Goal: Task Accomplishment & Management: Use online tool/utility

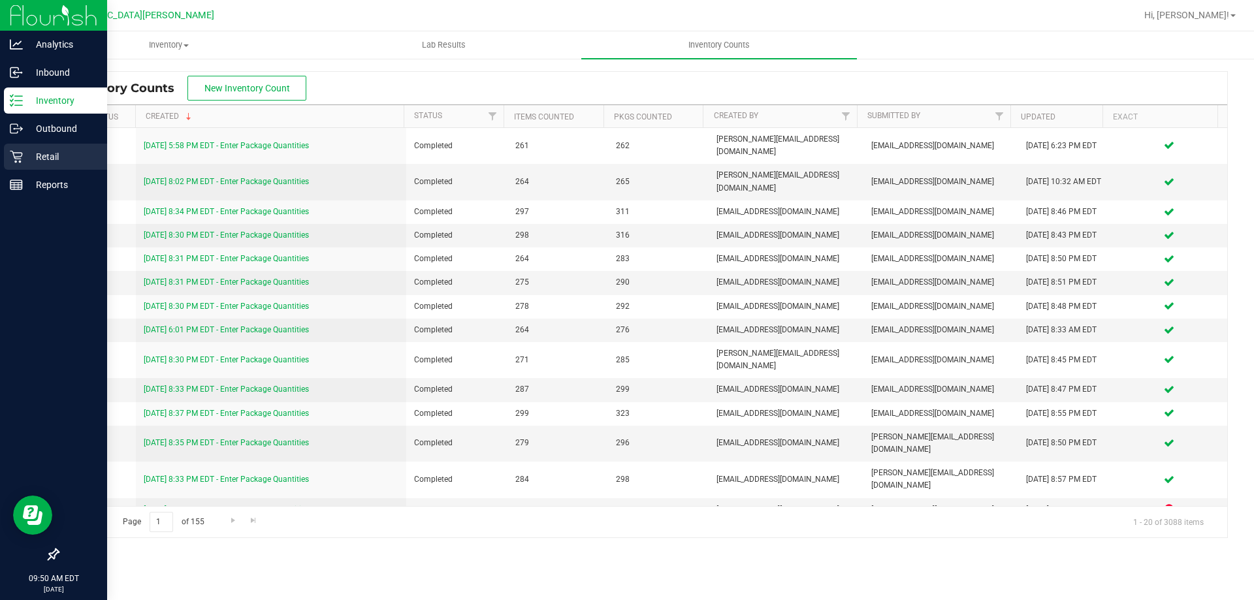
click at [38, 152] on p "Retail" at bounding box center [62, 157] width 78 height 16
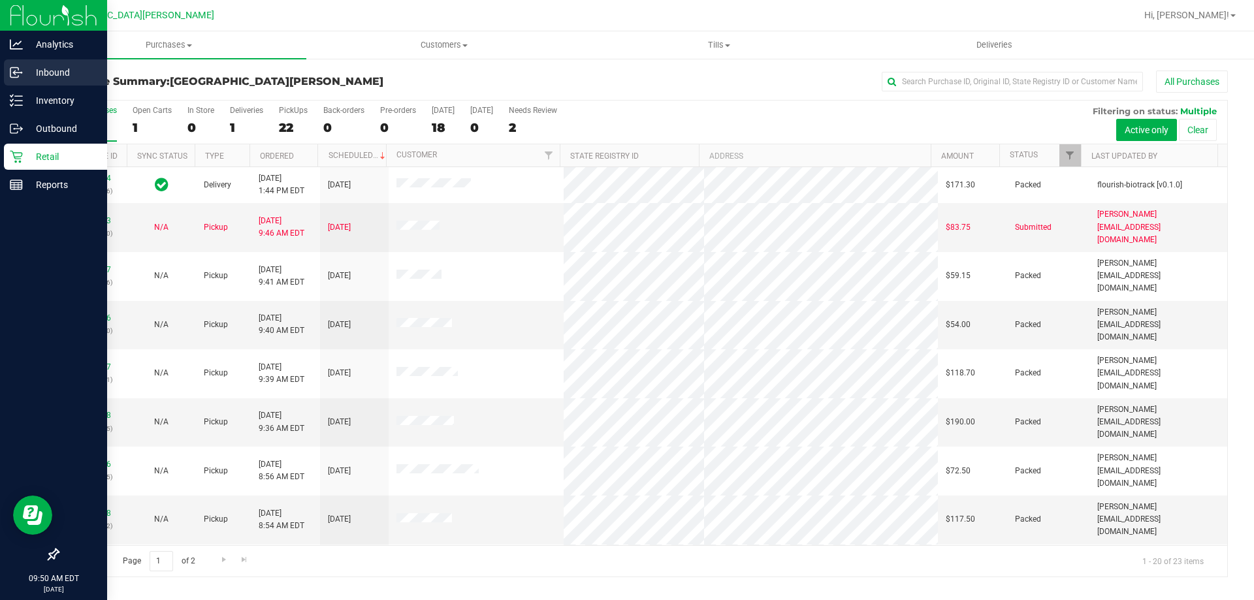
click at [56, 77] on p "Inbound" at bounding box center [62, 73] width 78 height 16
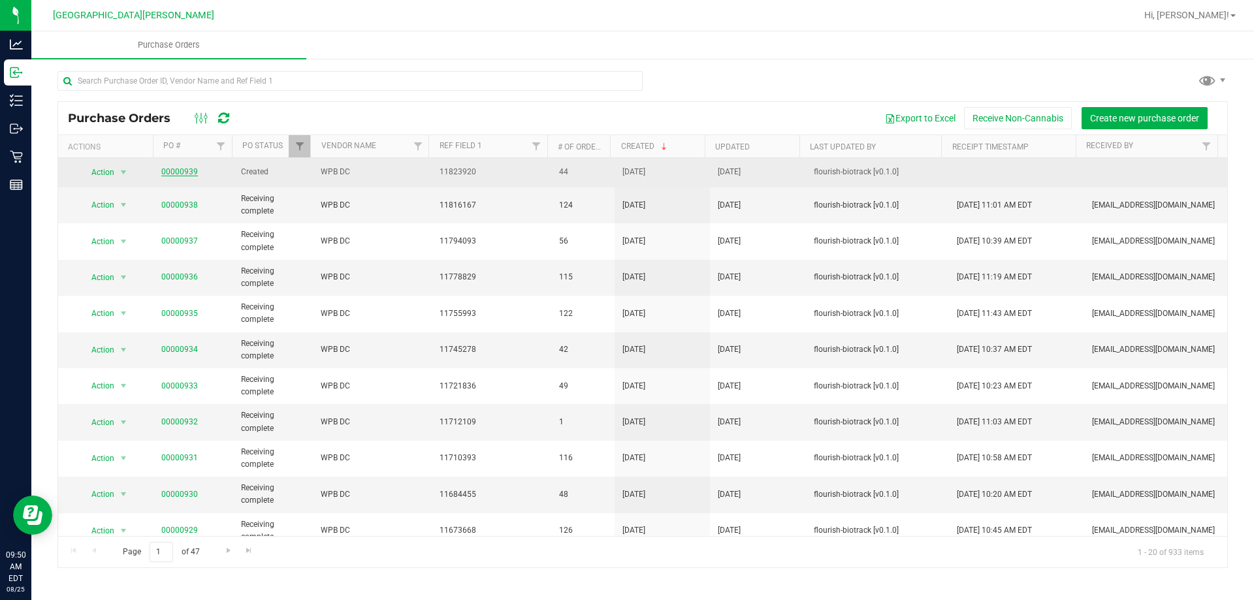
click at [189, 171] on link "00000939" at bounding box center [179, 171] width 37 height 9
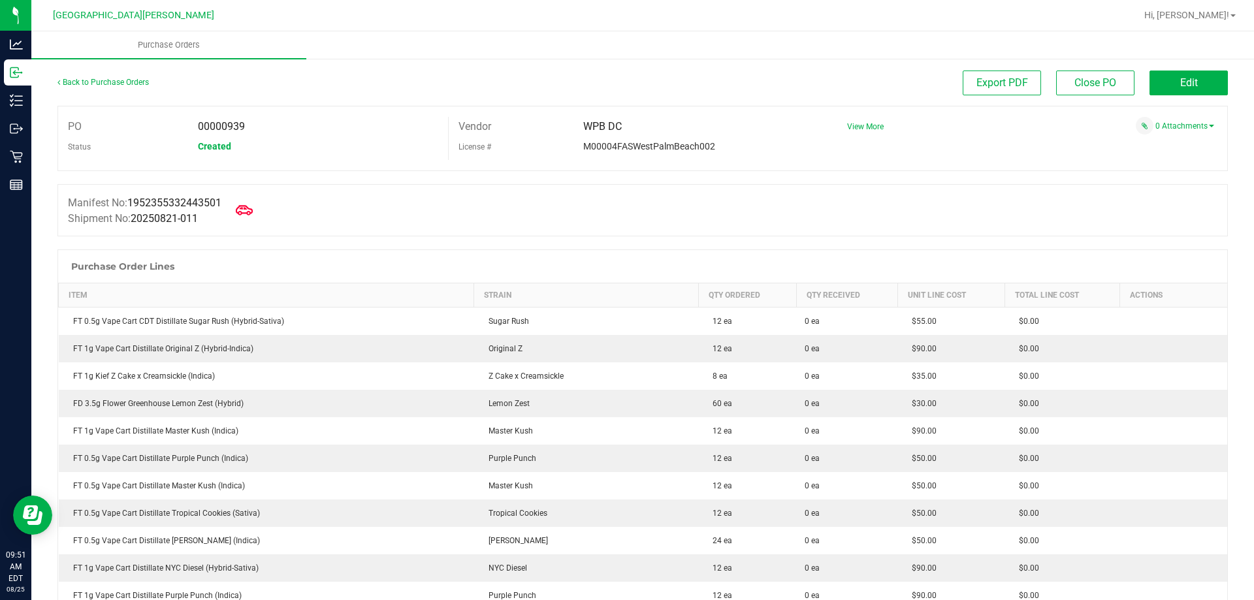
click at [253, 212] on icon at bounding box center [244, 210] width 17 height 10
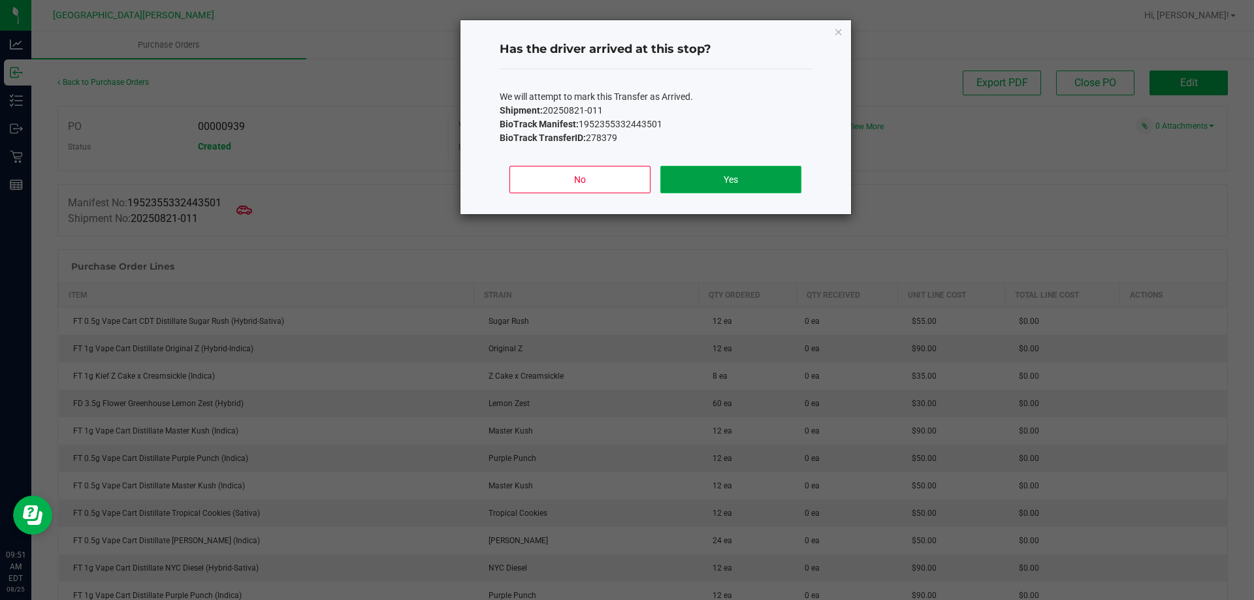
click at [749, 178] on button "Yes" at bounding box center [731, 179] width 140 height 27
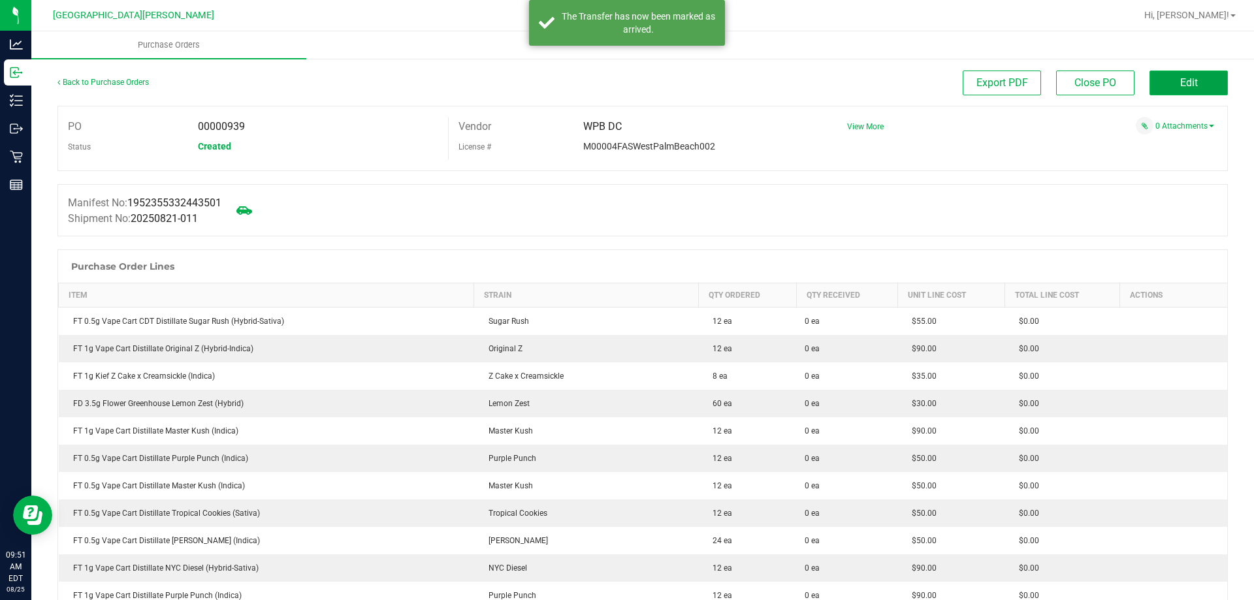
click at [1194, 77] on button "Edit" at bounding box center [1189, 83] width 78 height 25
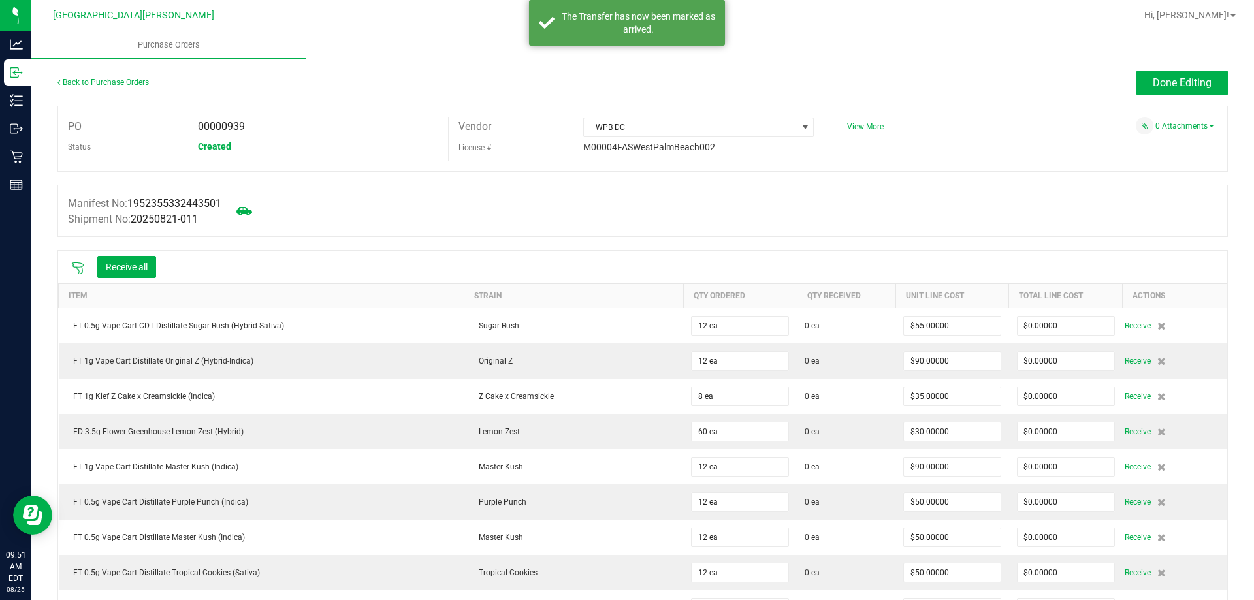
click at [72, 264] on icon at bounding box center [77, 268] width 13 height 13
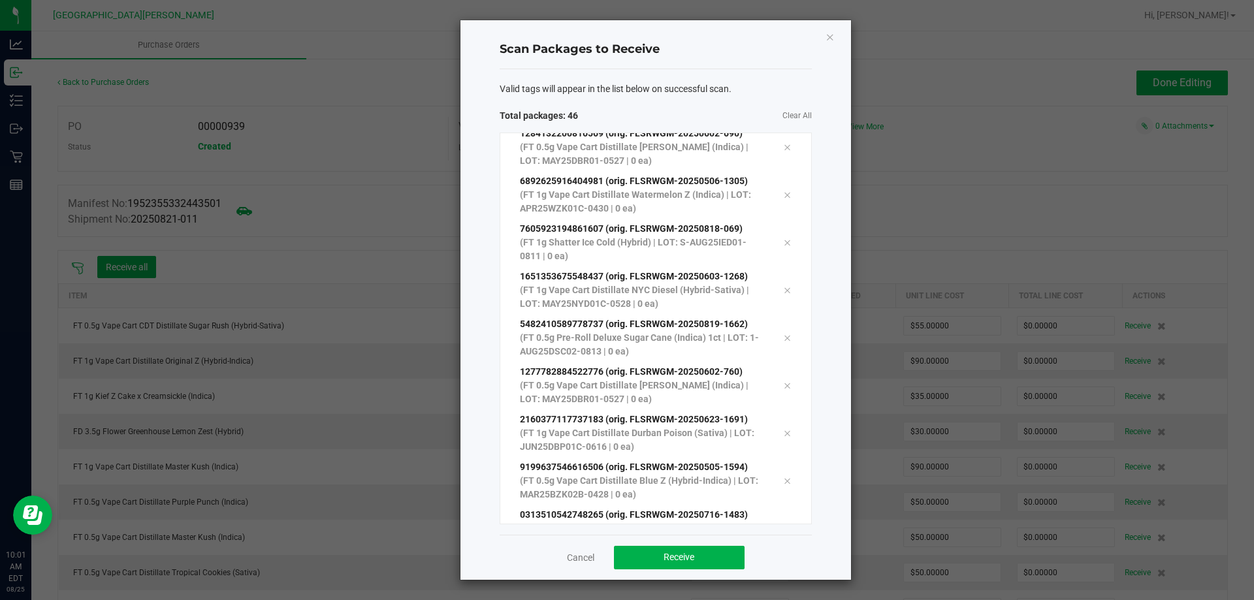
scroll to position [1850, 0]
click at [1017, 107] on ngb-modal-window "Scan Packages to Receive Valid tags will appear in the list below on successful…" at bounding box center [632, 300] width 1264 height 600
drag, startPoint x: 832, startPoint y: 177, endPoint x: 840, endPoint y: 175, distance: 8.1
click at [833, 177] on div "Scan Packages to Receive Valid tags will appear in the list below on successful…" at bounding box center [656, 300] width 391 height 560
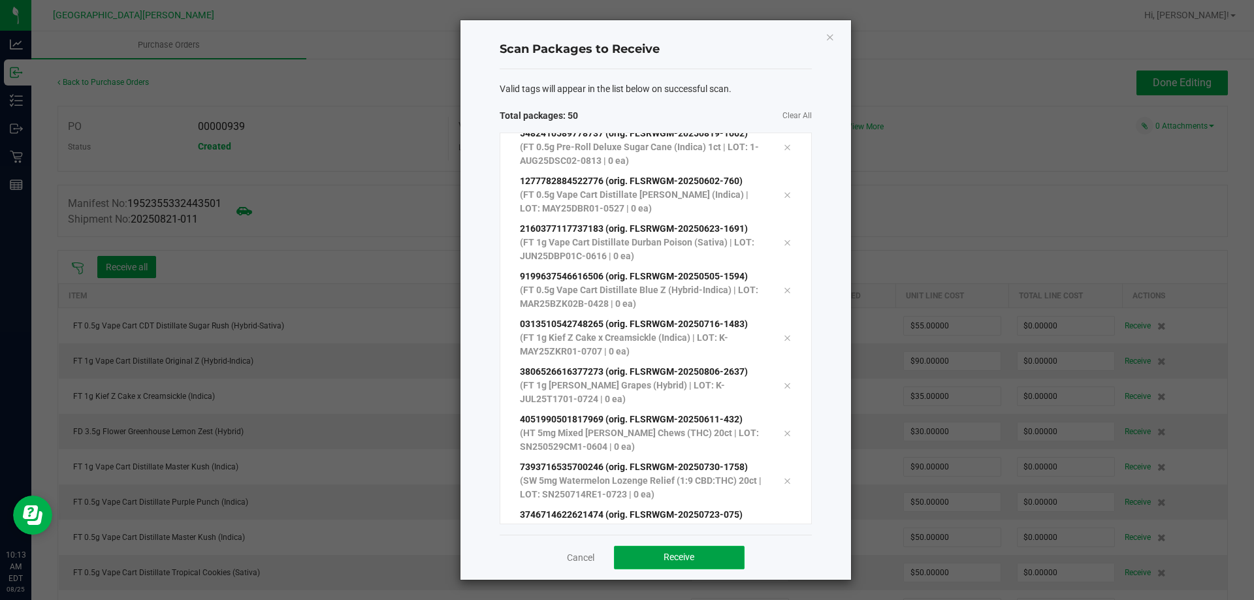
click at [687, 559] on span "Receive" at bounding box center [679, 557] width 31 height 10
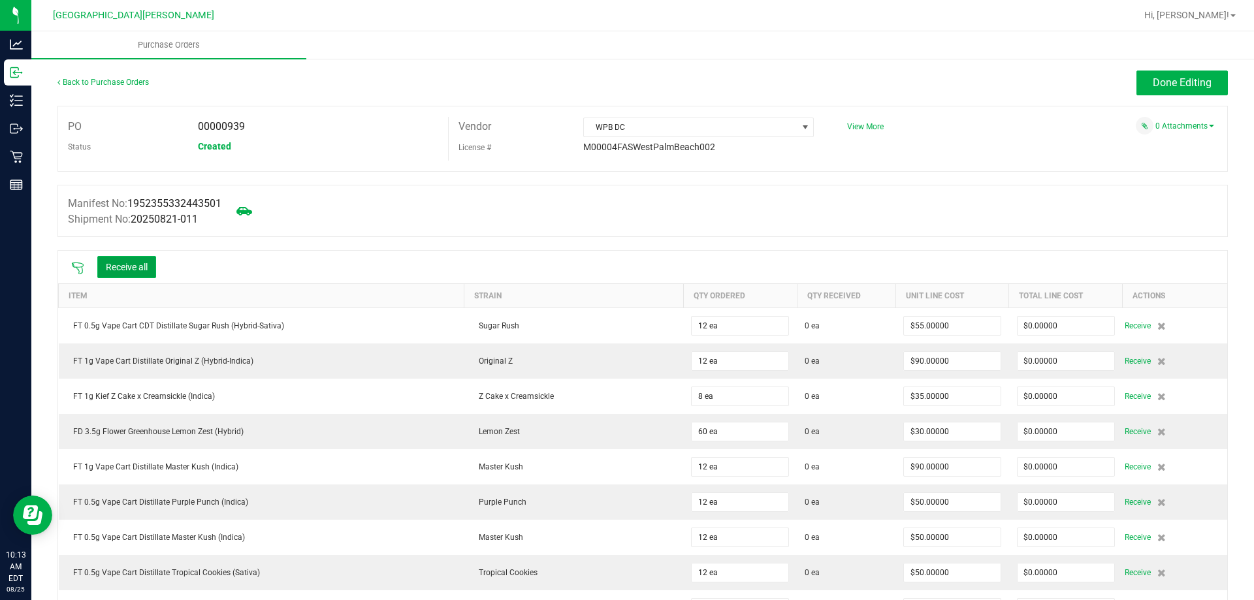
click at [138, 264] on button "Receive all" at bounding box center [126, 267] width 59 height 22
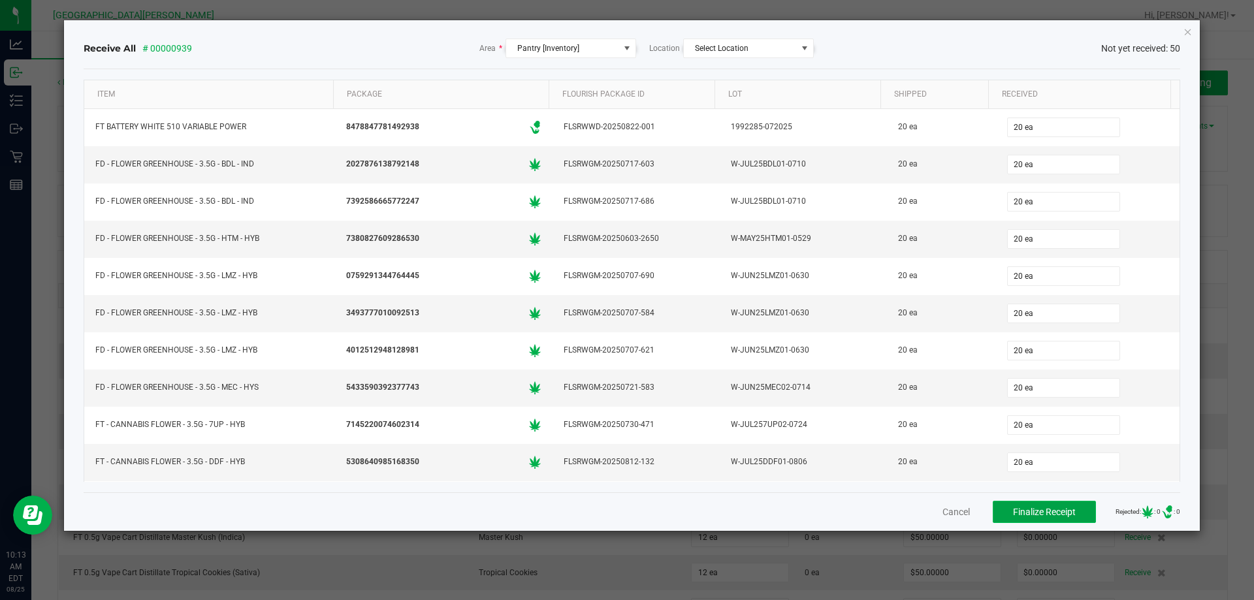
click at [1029, 510] on span "Finalize Receipt" at bounding box center [1044, 512] width 63 height 10
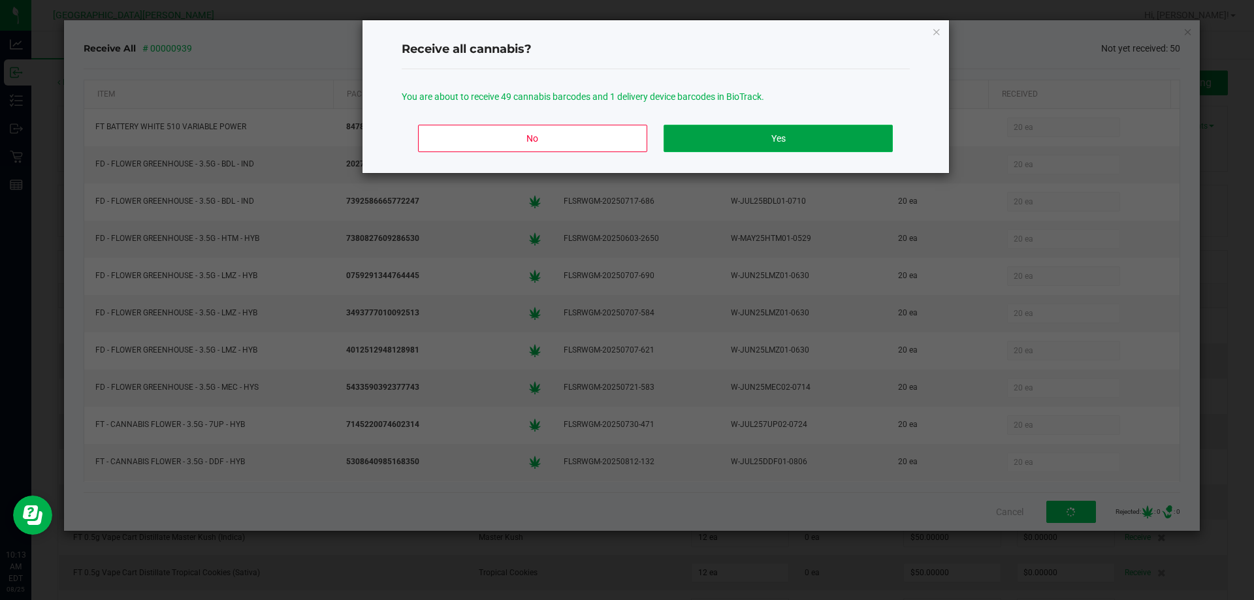
click at [743, 137] on button "Yes" at bounding box center [778, 138] width 229 height 27
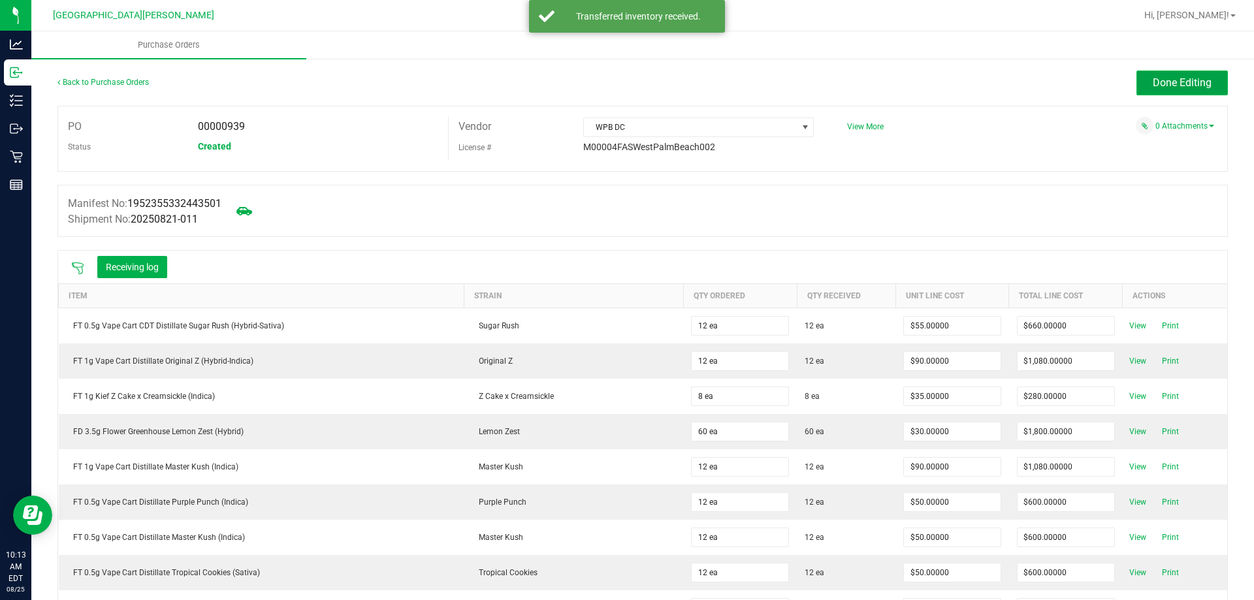
click at [1182, 86] on span "Done Editing" at bounding box center [1182, 82] width 59 height 12
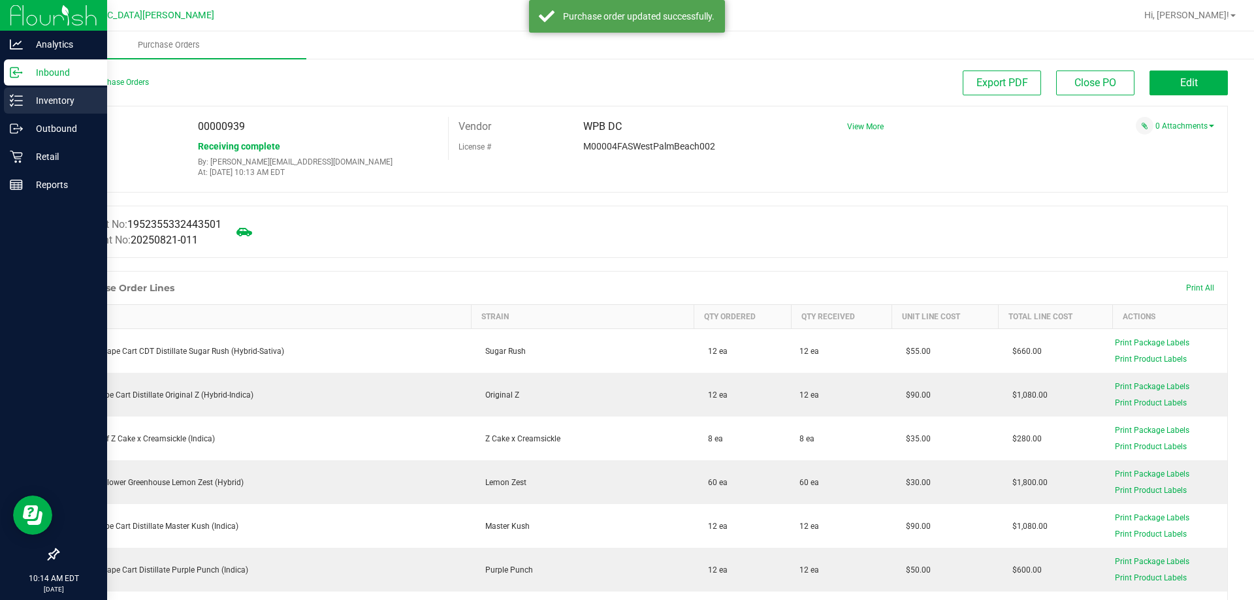
click at [25, 102] on p "Inventory" at bounding box center [62, 101] width 78 height 16
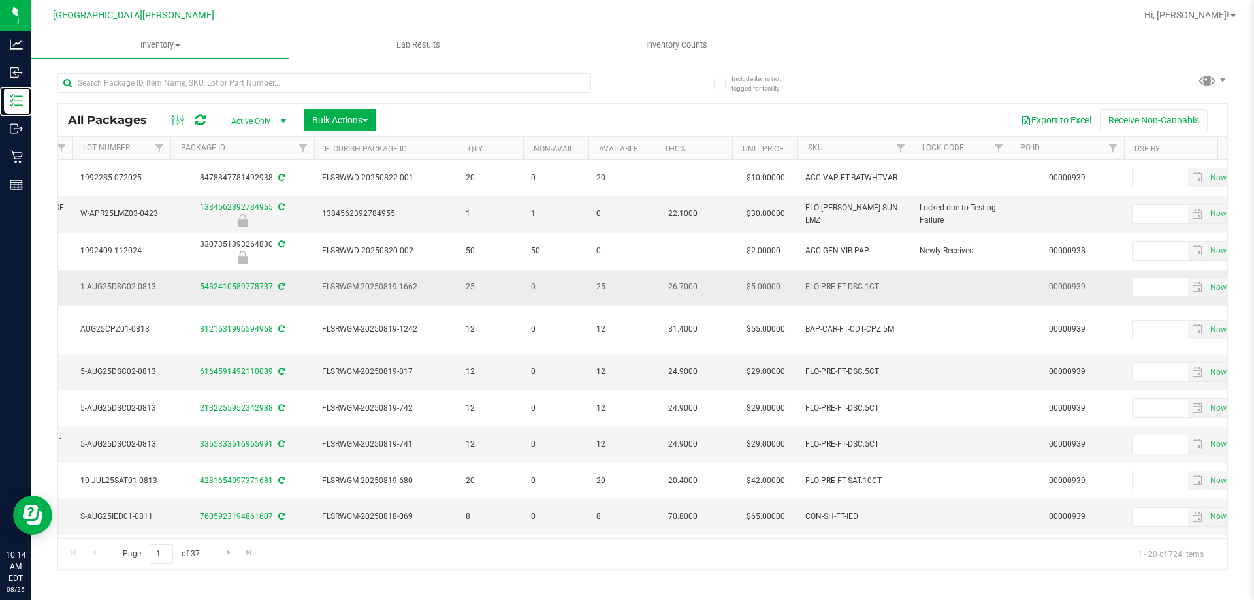
scroll to position [0, 516]
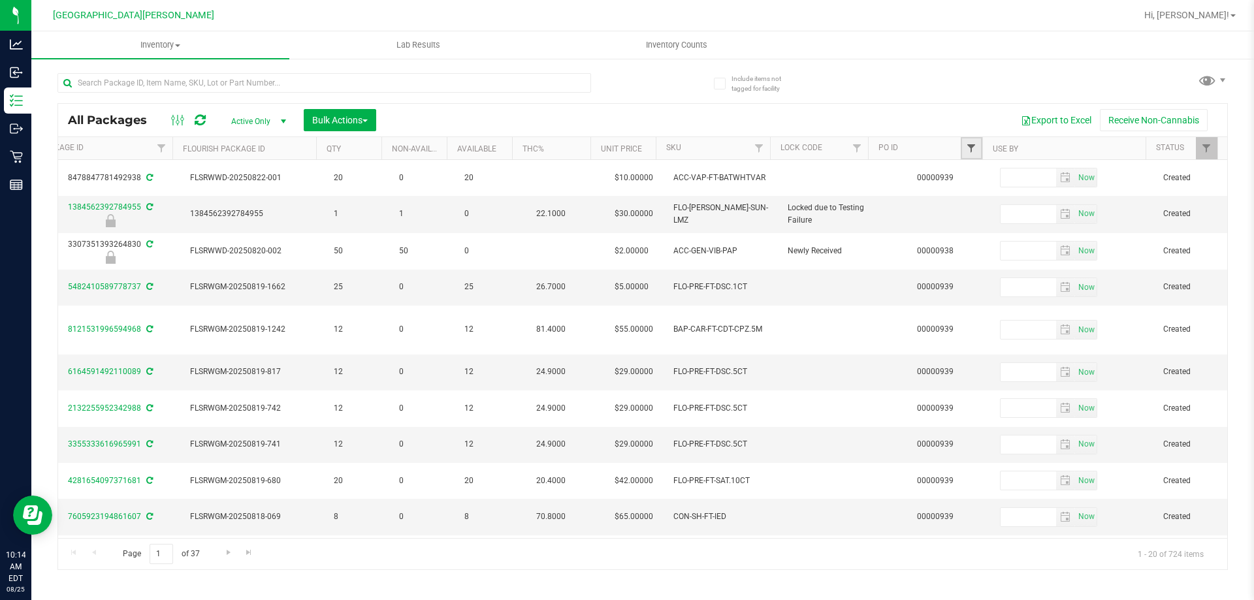
click at [970, 147] on span "Filter" at bounding box center [971, 148] width 10 height 10
type input "939"
click at [1005, 208] on button "Filter" at bounding box center [1000, 211] width 63 height 29
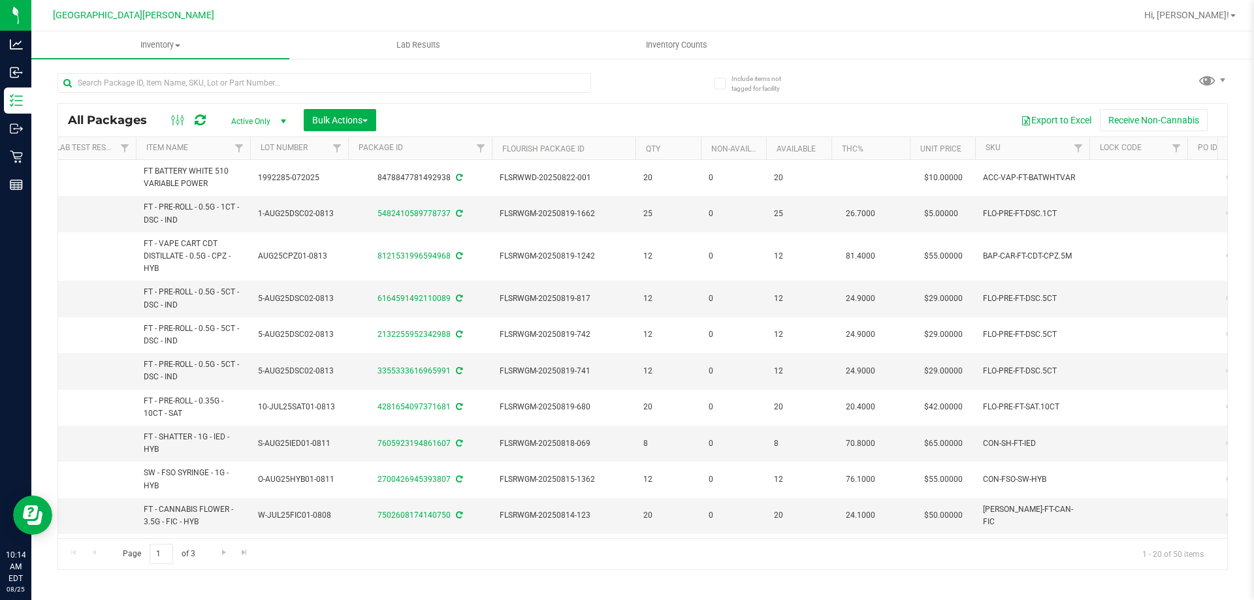
scroll to position [0, 8]
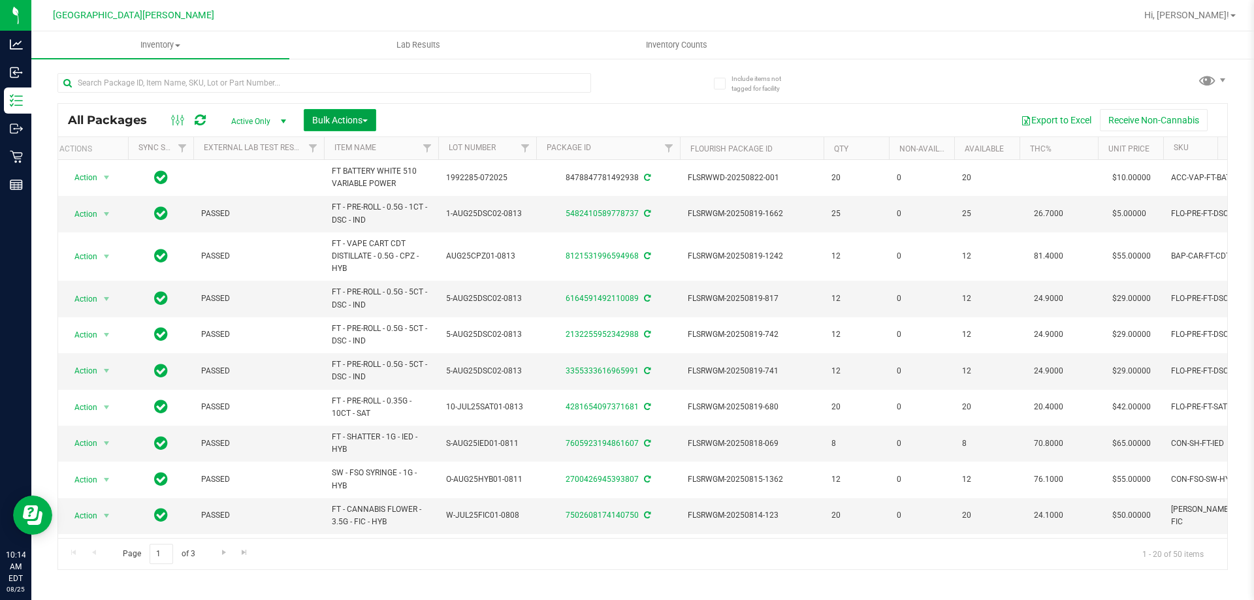
click at [339, 123] on span "Bulk Actions" at bounding box center [340, 120] width 56 height 10
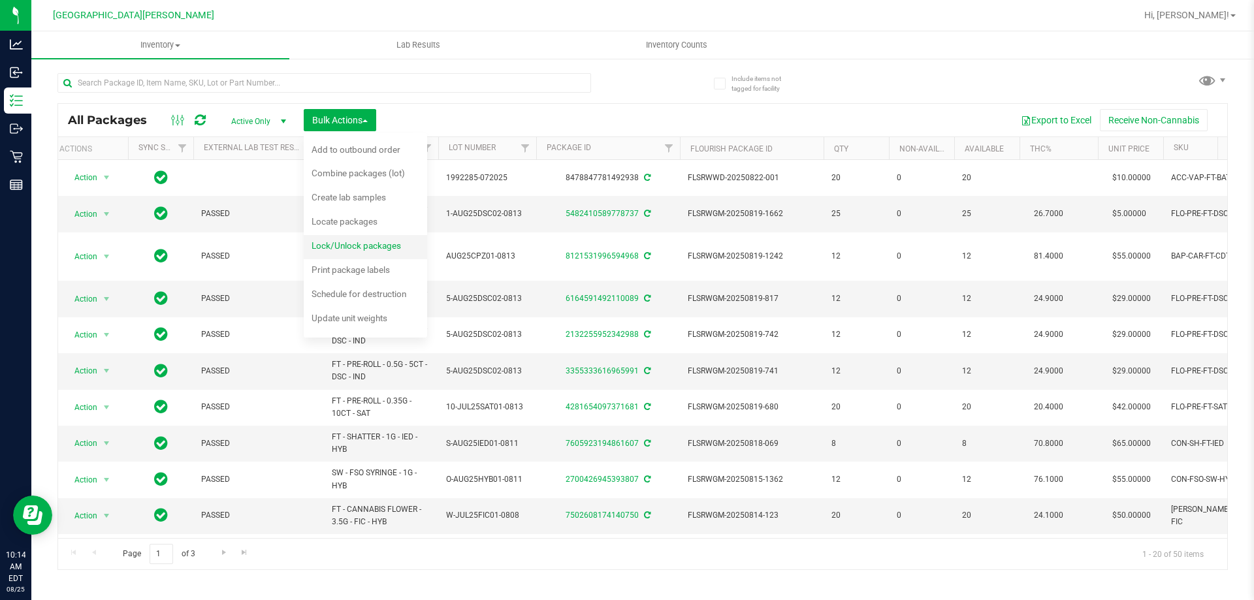
click at [361, 248] on span "Lock/Unlock packages" at bounding box center [357, 245] width 90 height 10
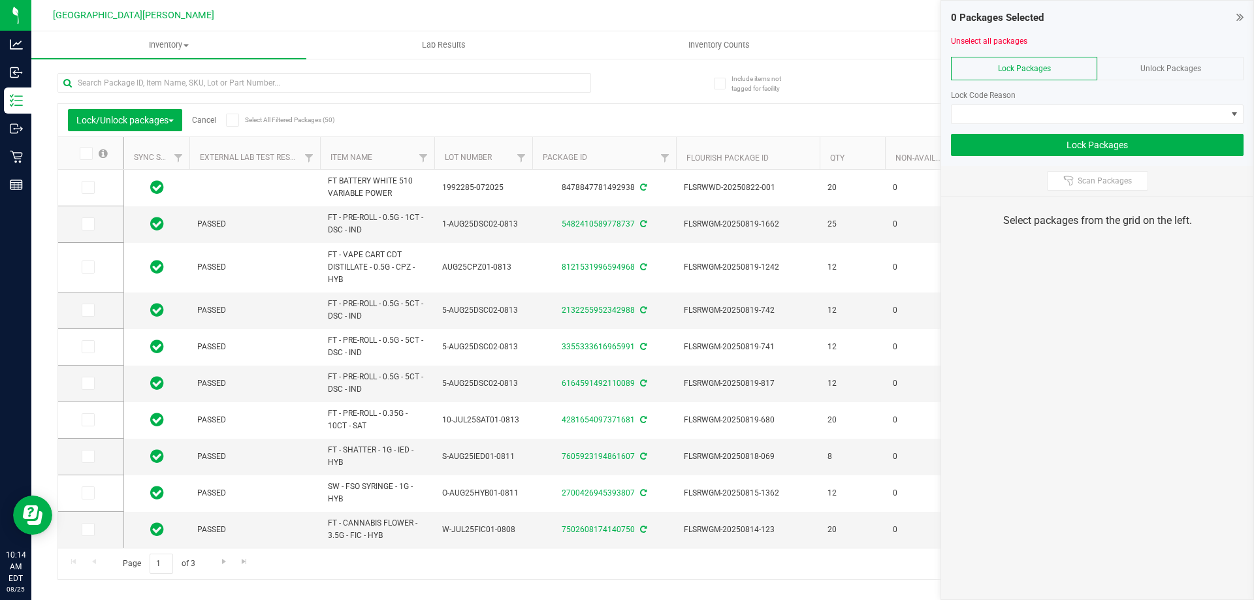
click at [248, 114] on label "Select All Filtered Packages (50)" at bounding box center [268, 120] width 84 height 13
click at [0, 0] on input "Select All Filtered Packages (50)" at bounding box center [0, 0] width 0 height 0
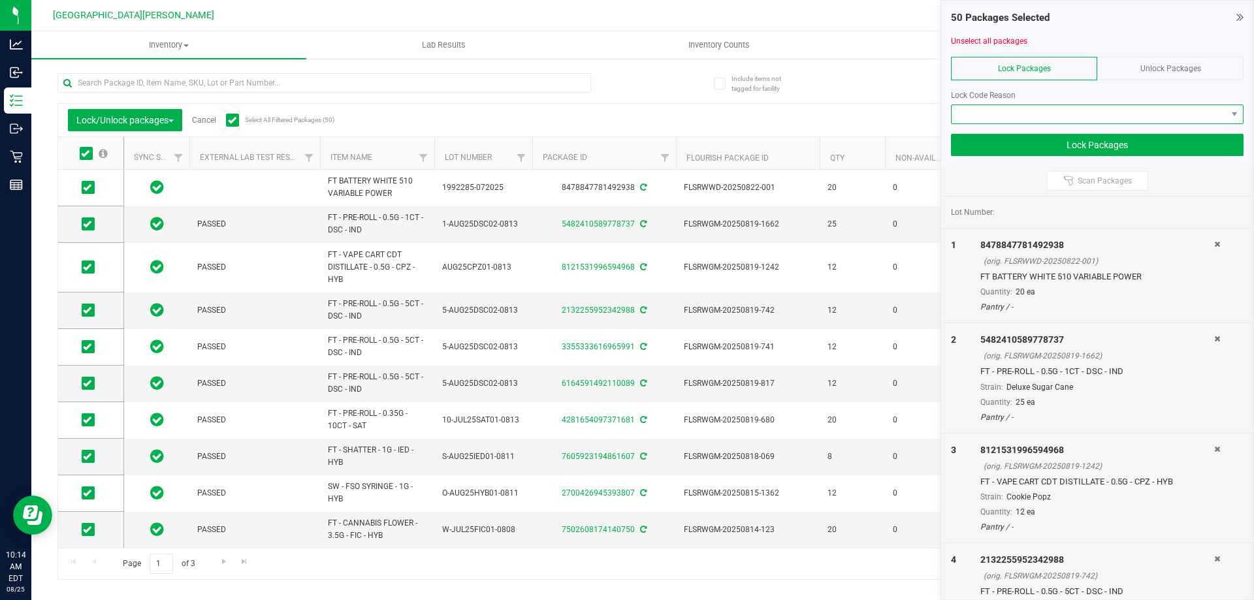
click at [1086, 106] on span at bounding box center [1089, 114] width 275 height 18
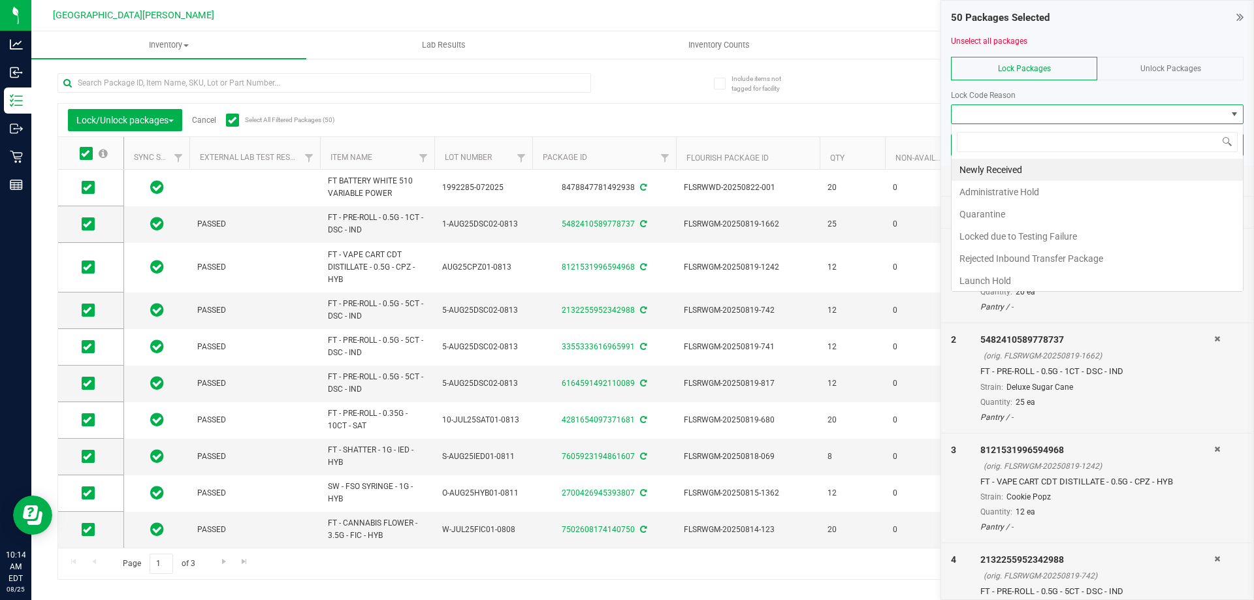
scroll to position [20, 293]
click at [1021, 169] on li "Newly Received" at bounding box center [1097, 170] width 291 height 22
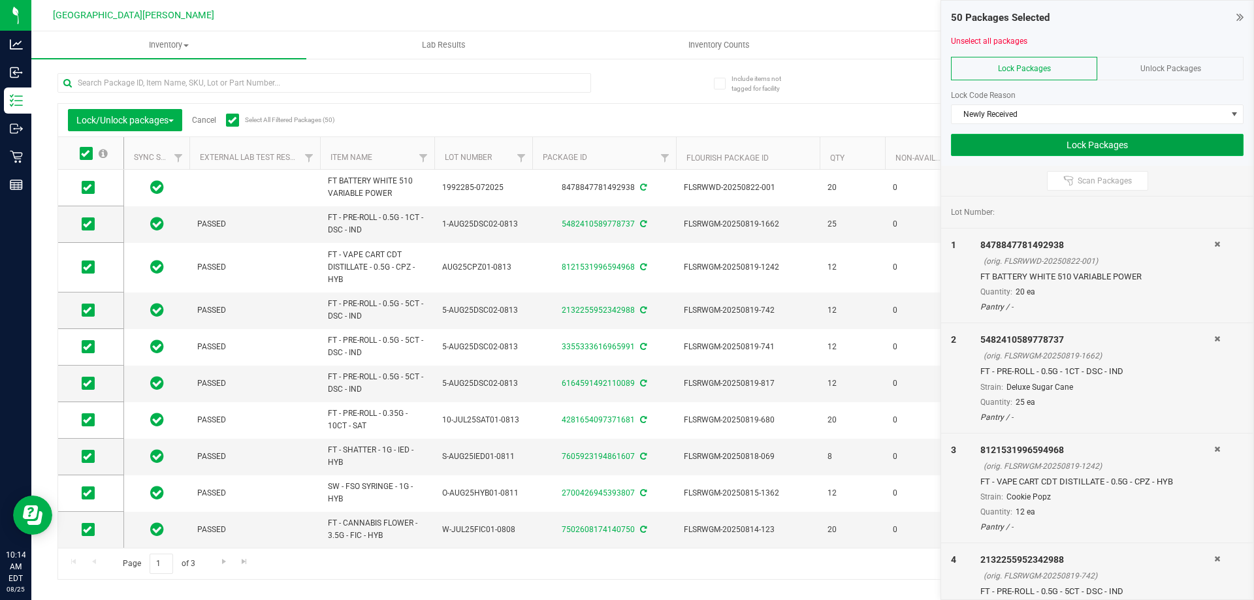
click at [1099, 139] on button "Lock Packages" at bounding box center [1097, 145] width 293 height 22
